Goal: Navigation & Orientation: Find specific page/section

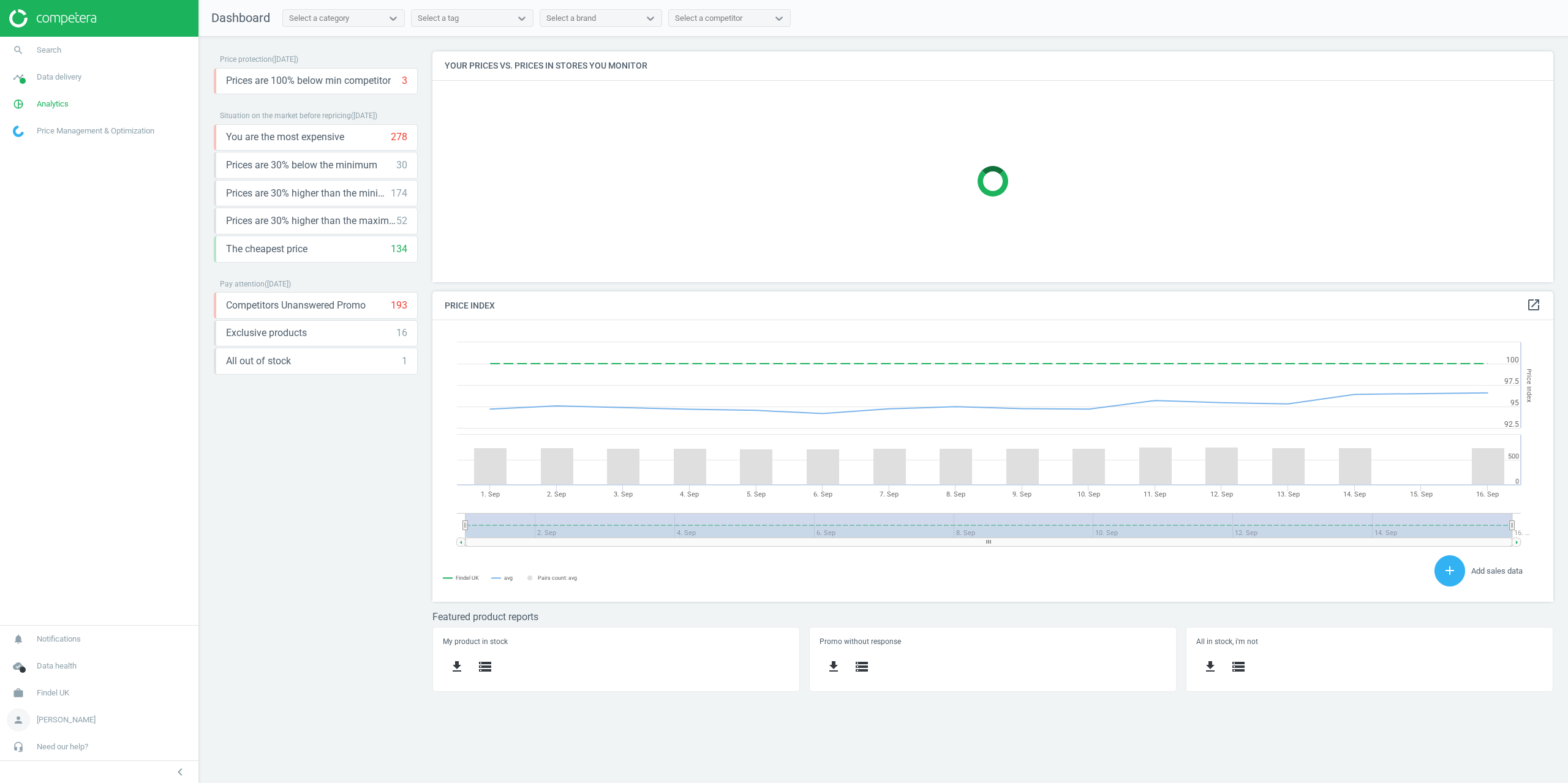
scroll to position [261, 1140]
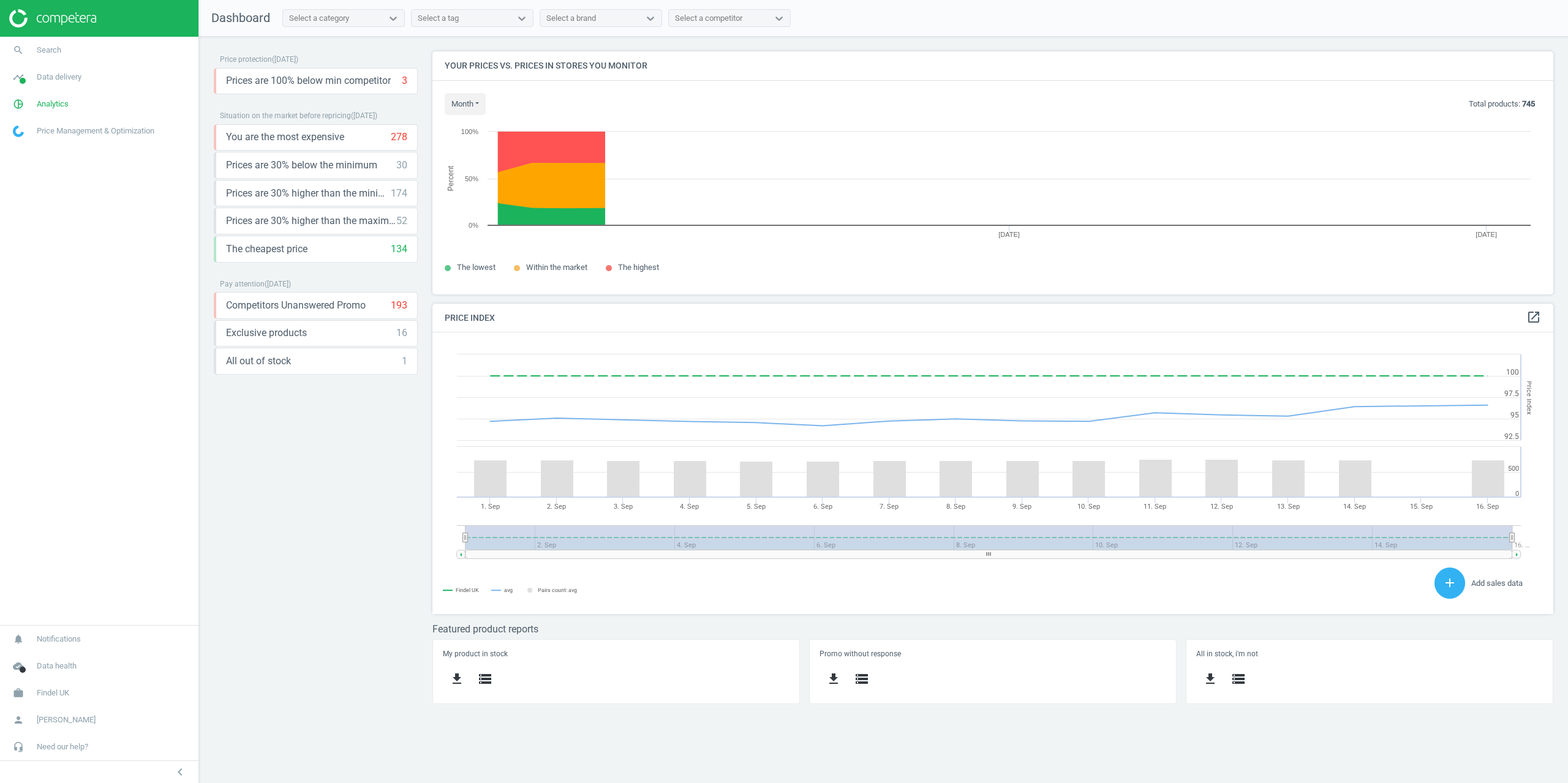
click at [52, 696] on span "Findel UK" at bounding box center [53, 693] width 32 height 11
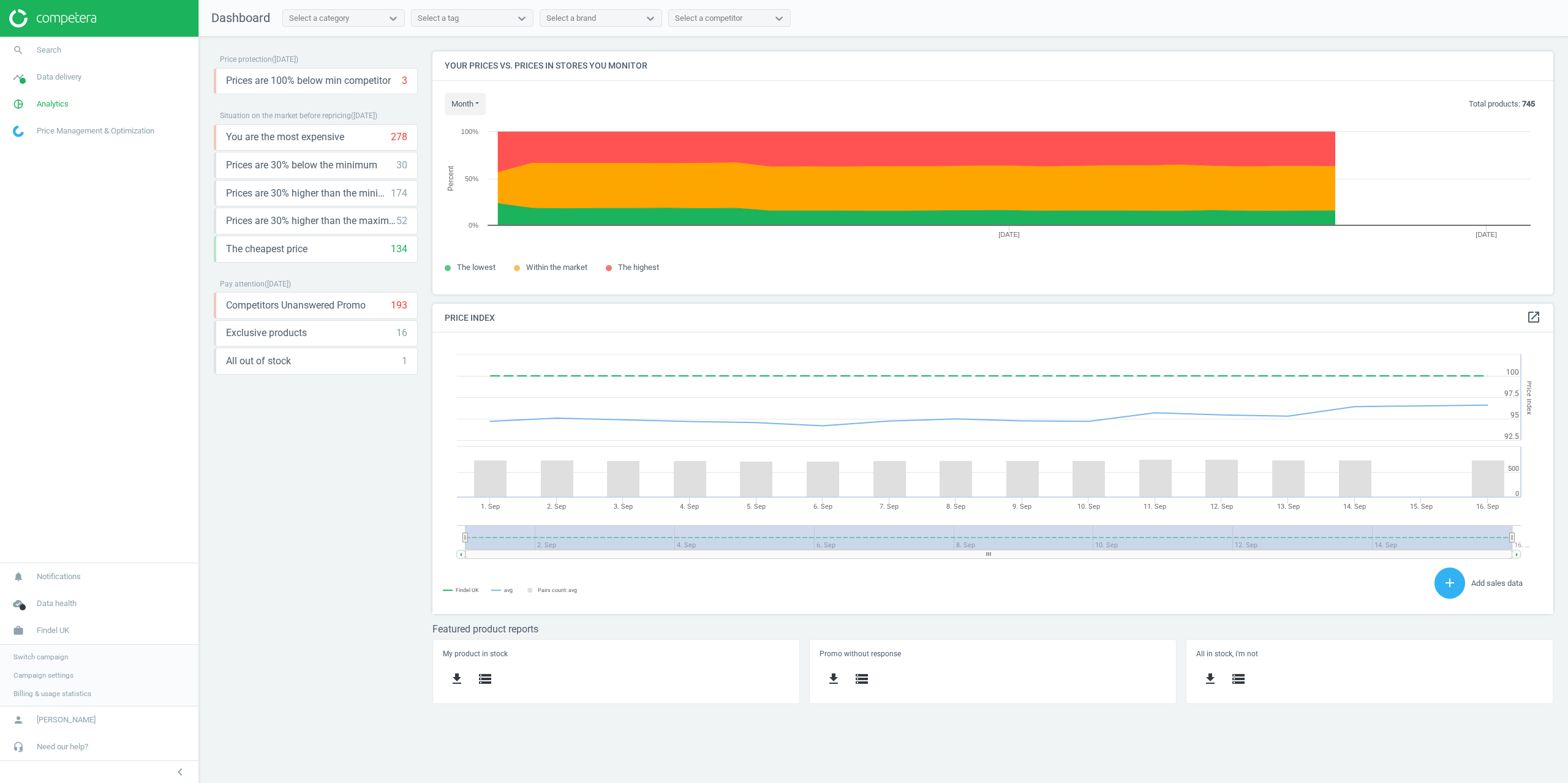
click at [42, 676] on span "Campaign settings" at bounding box center [43, 675] width 60 height 10
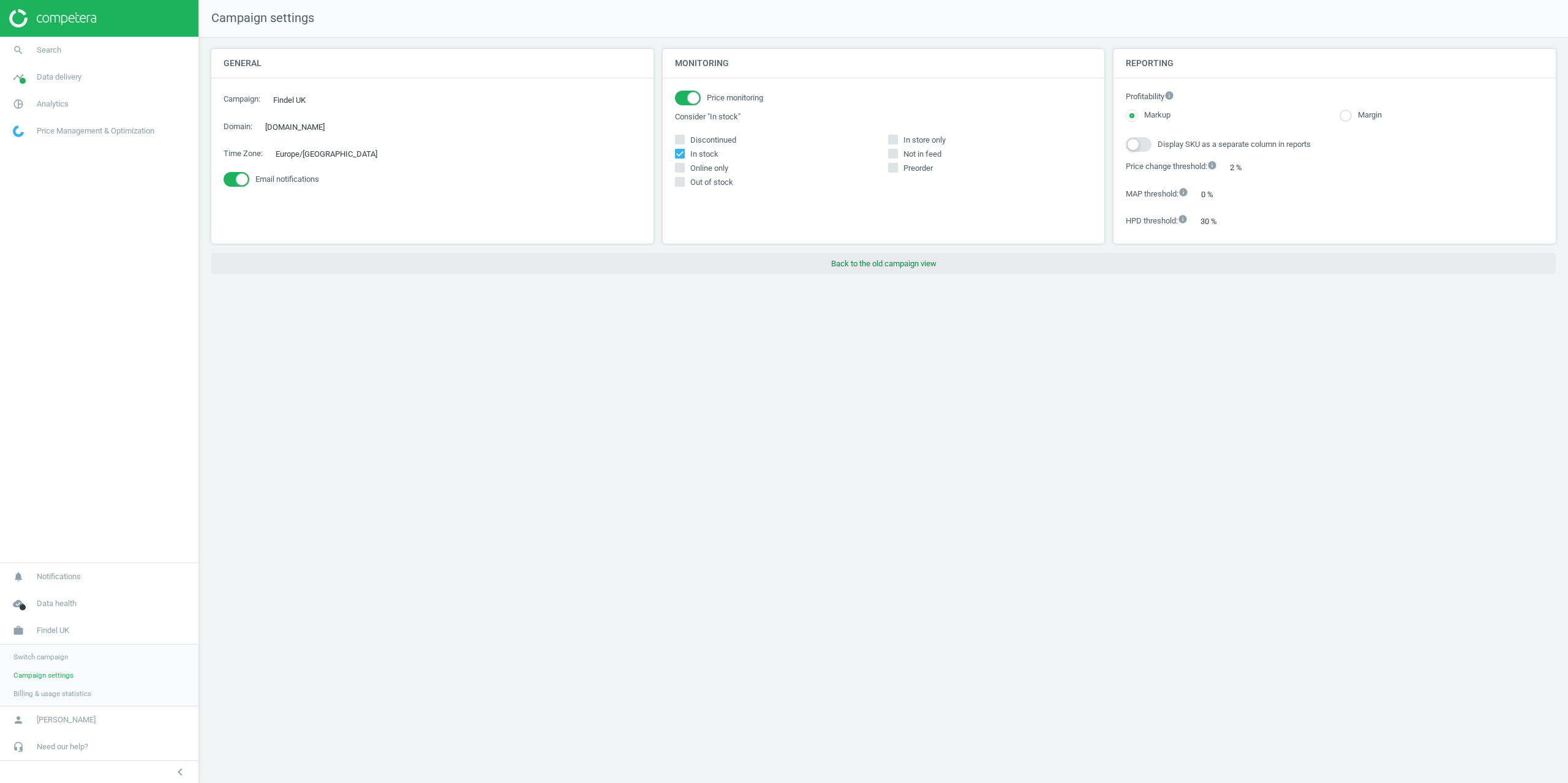
click at [842, 275] on button "Back to the old campaign view" at bounding box center [883, 264] width 1344 height 22
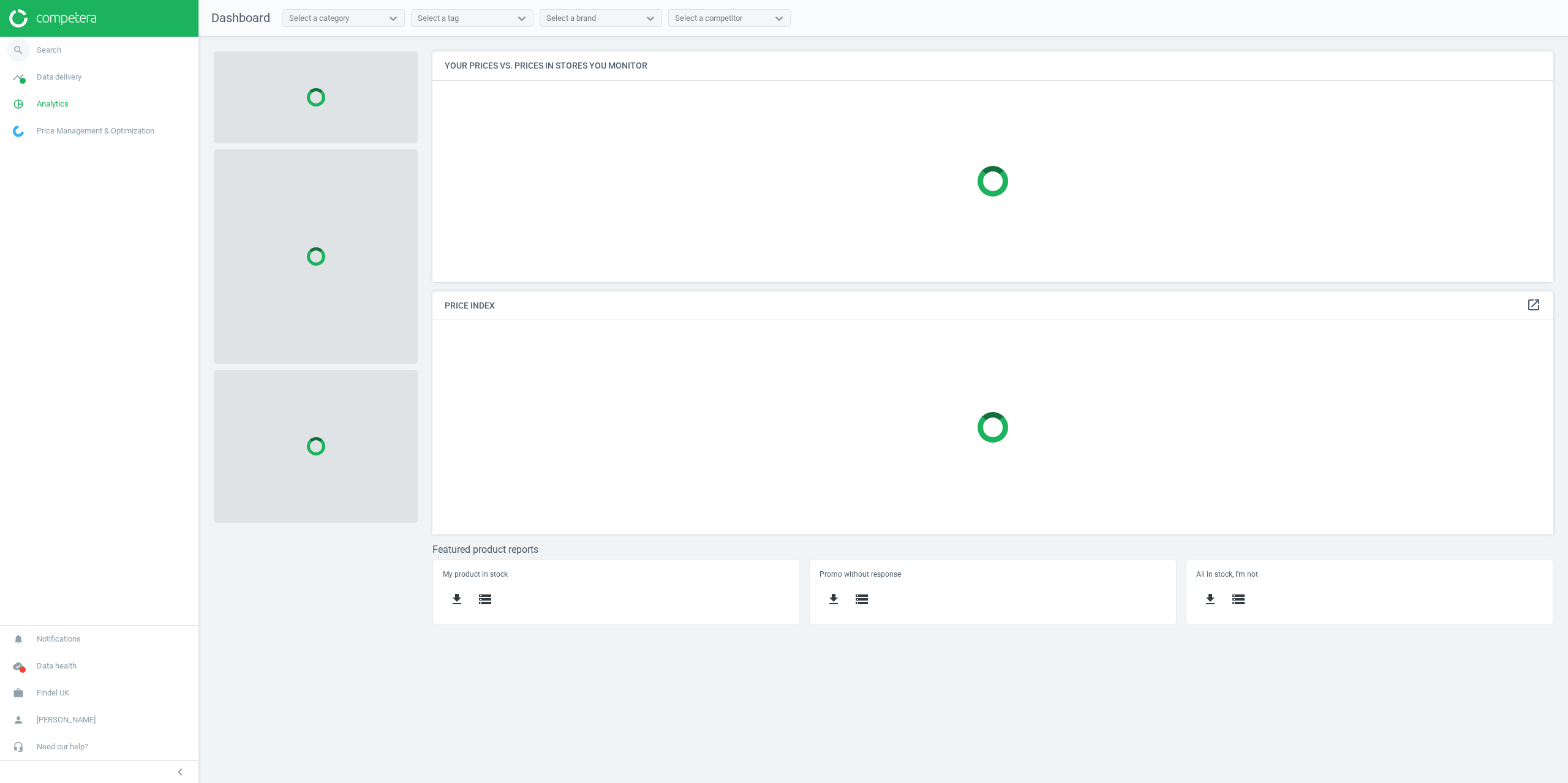
scroll to position [249, 1140]
click at [55, 84] on link "timeline Data delivery" at bounding box center [99, 77] width 199 height 27
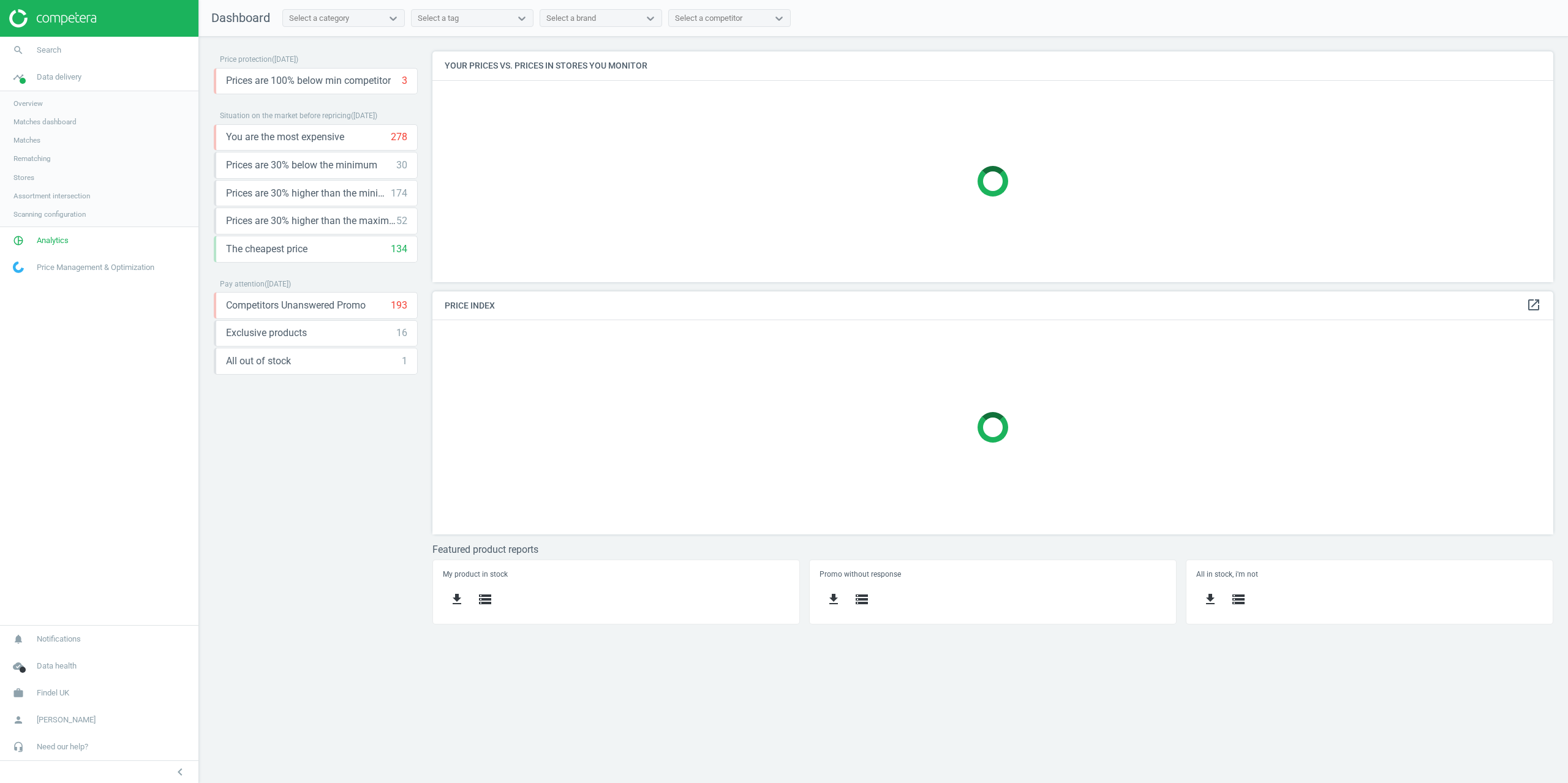
click at [33, 173] on link "Stores" at bounding box center [99, 177] width 199 height 18
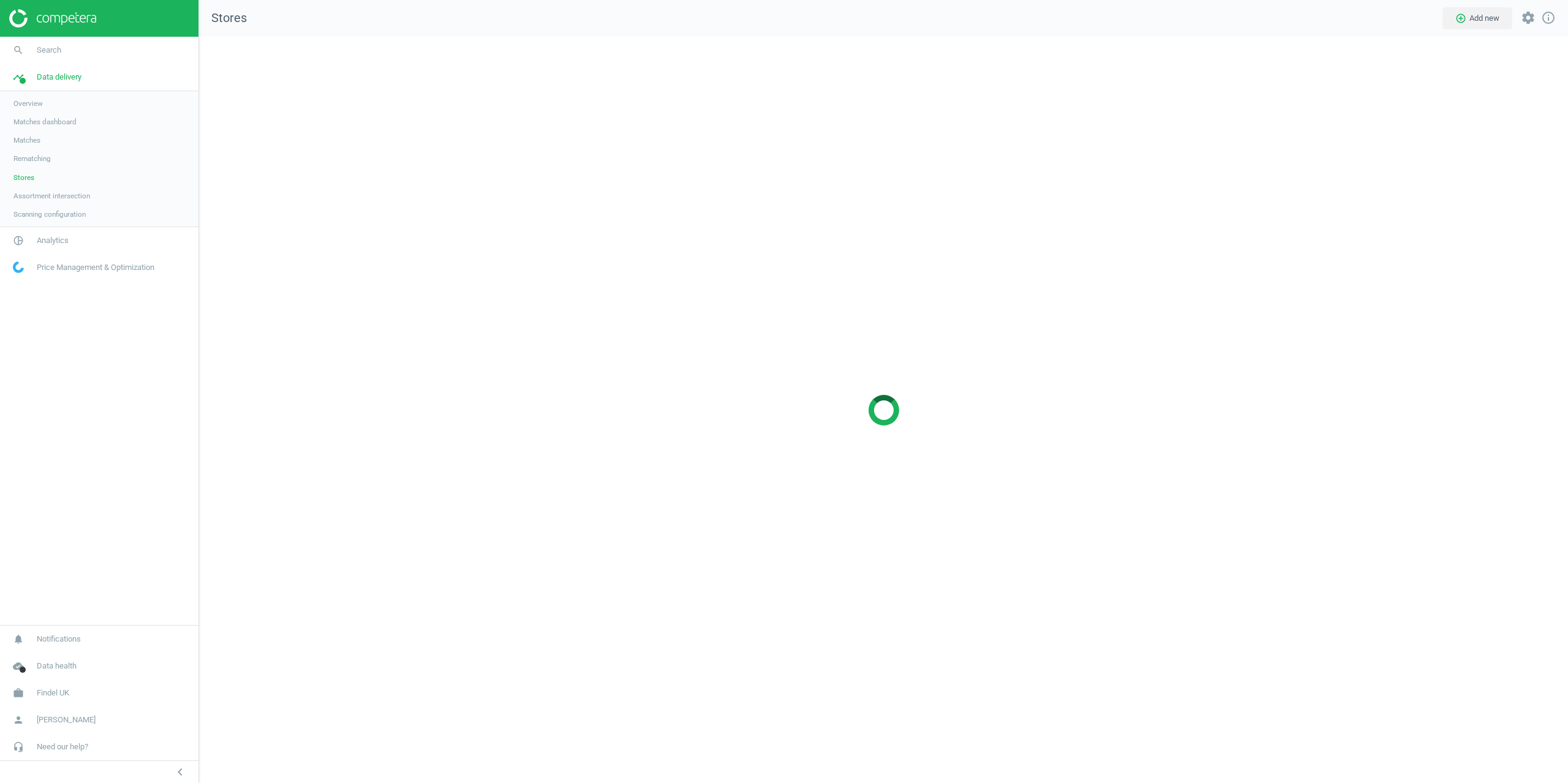
scroll to position [765, 1388]
